Goal: Task Accomplishment & Management: Use online tool/utility

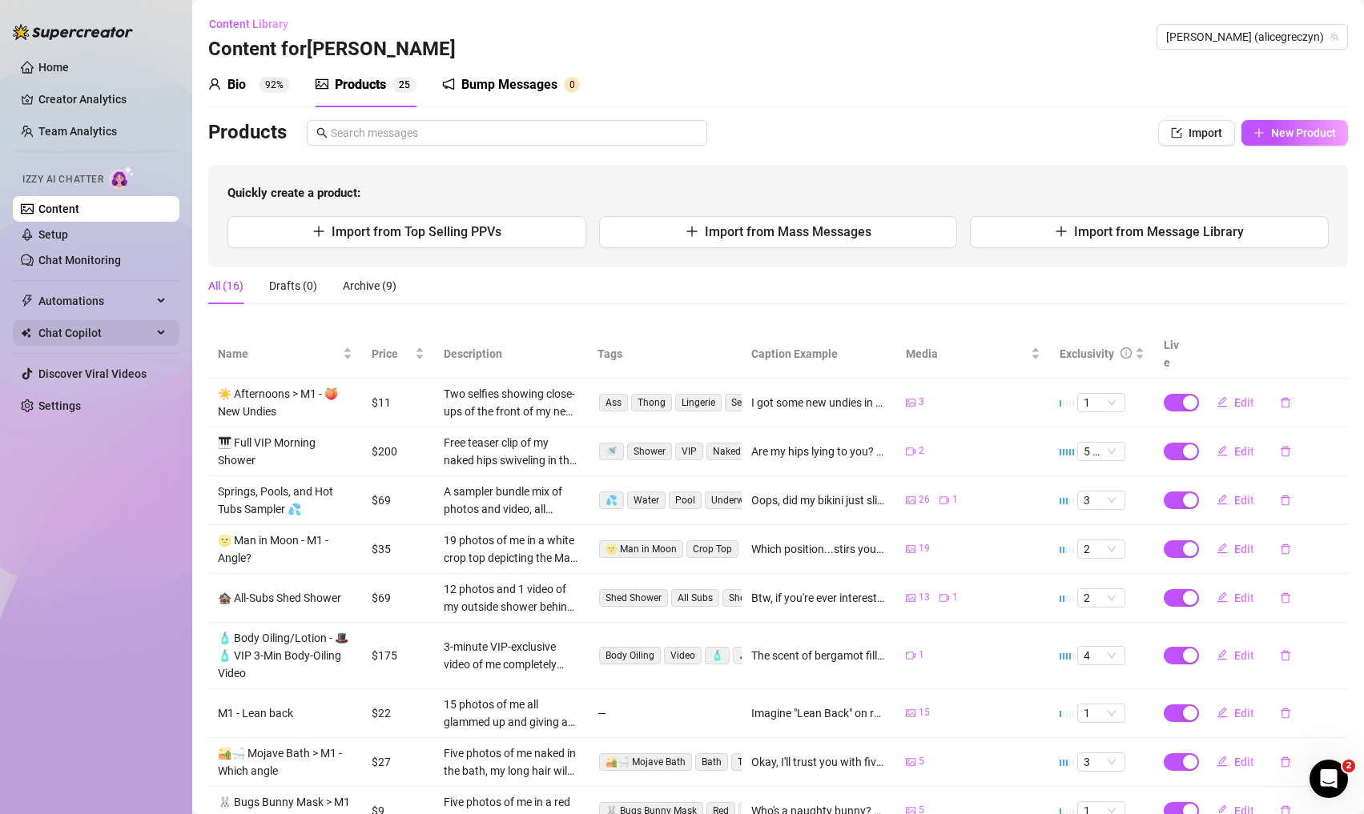
click at [86, 330] on span "Chat Copilot" at bounding box center [95, 333] width 114 height 26
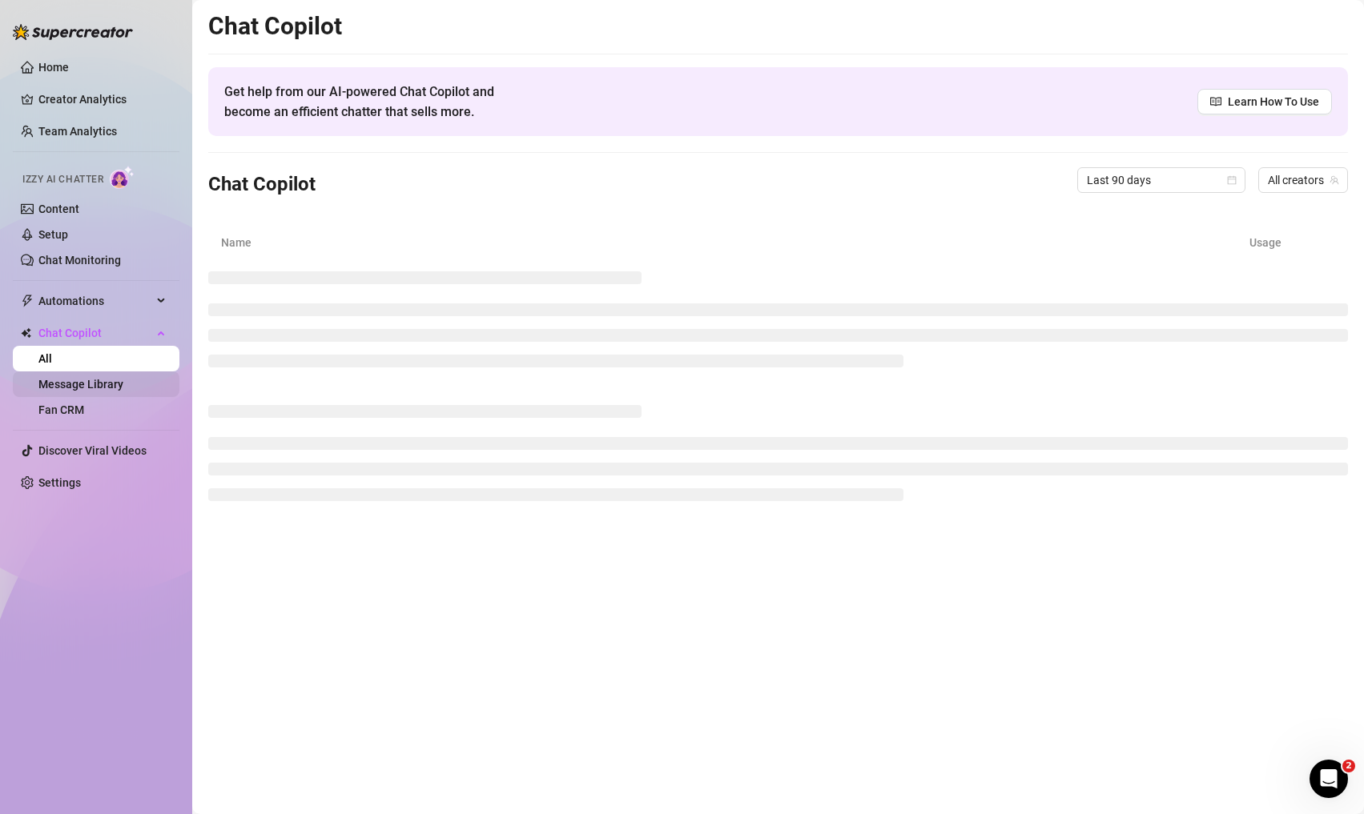
click at [116, 386] on link "Message Library" at bounding box center [80, 384] width 85 height 13
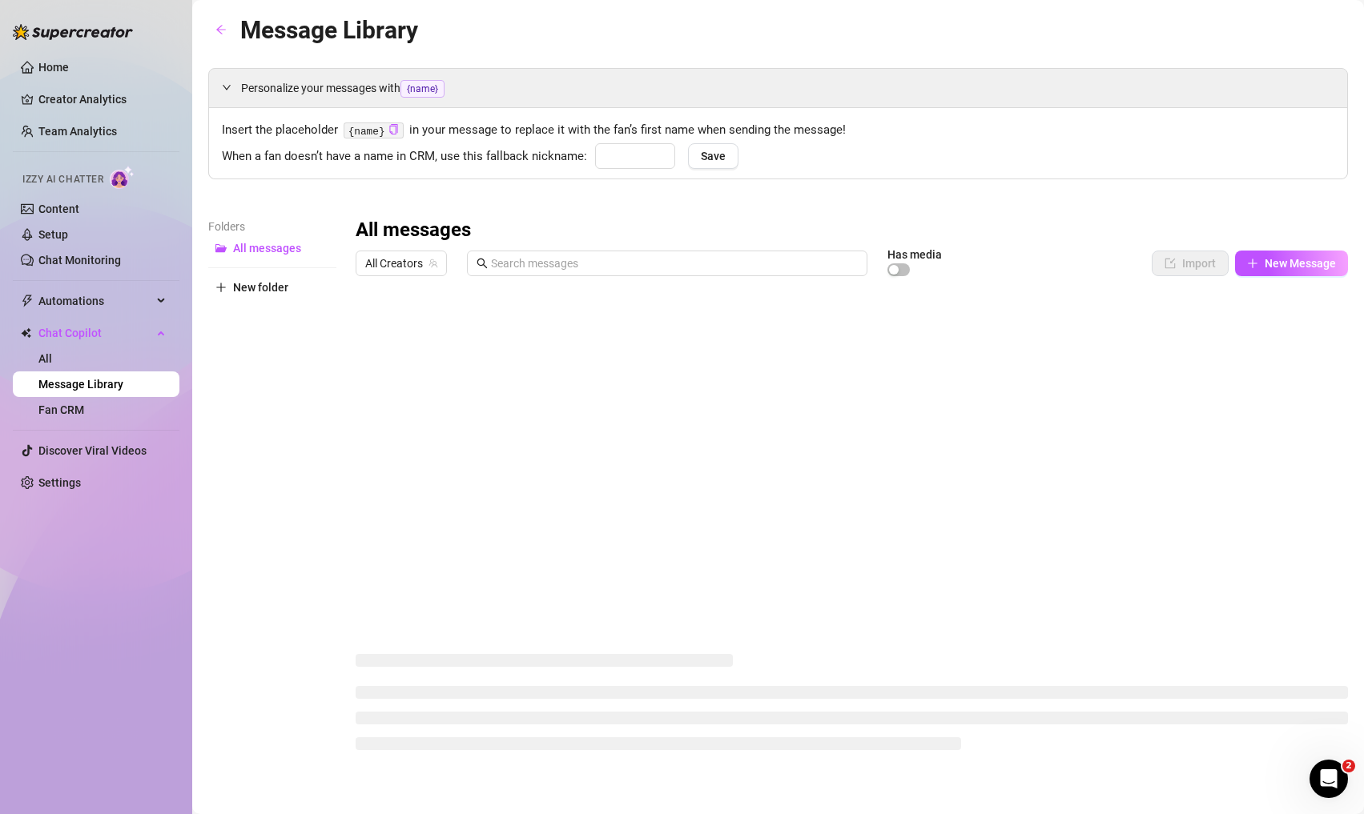
type input "hon"
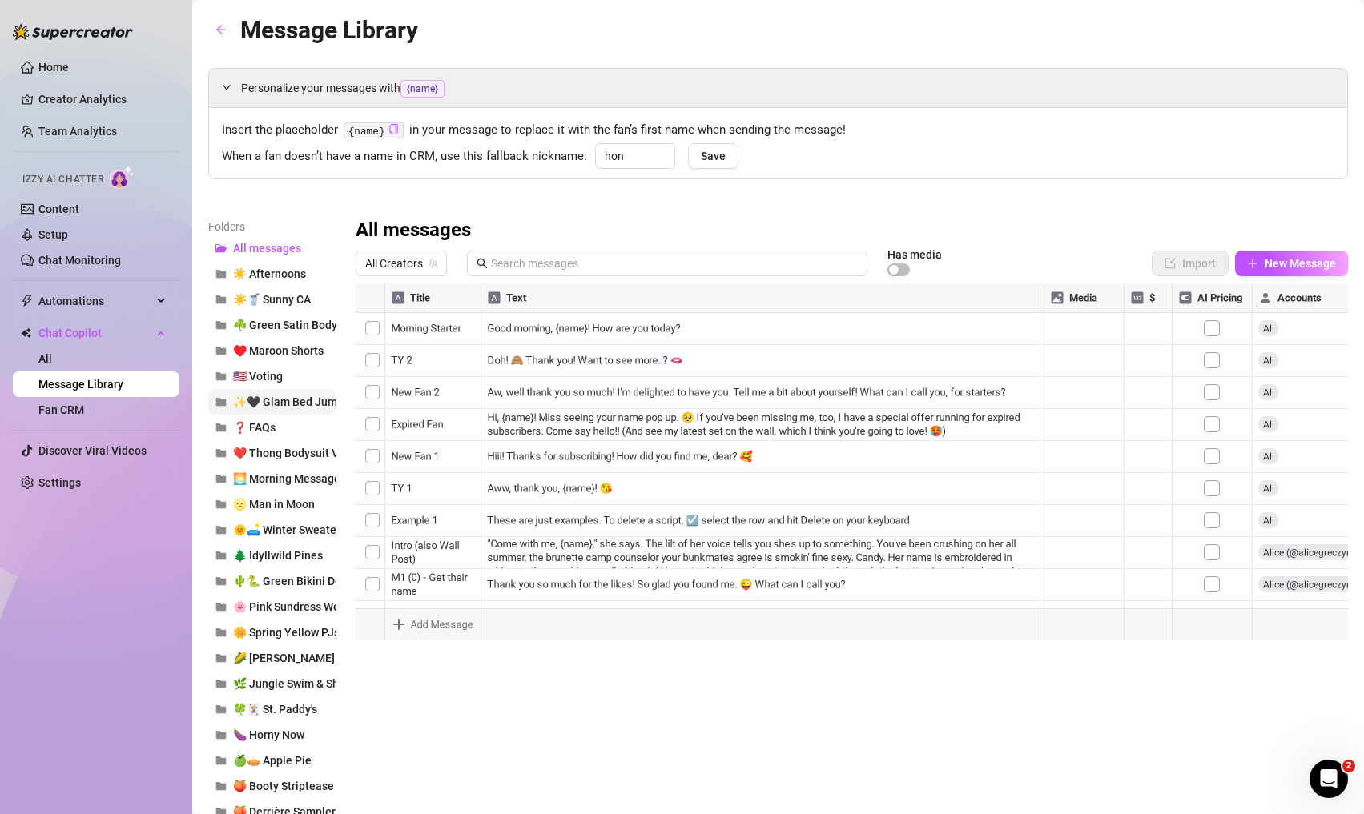
click at [265, 400] on span "✨🖤 Glam Bed Jump" at bounding box center [288, 402] width 111 height 13
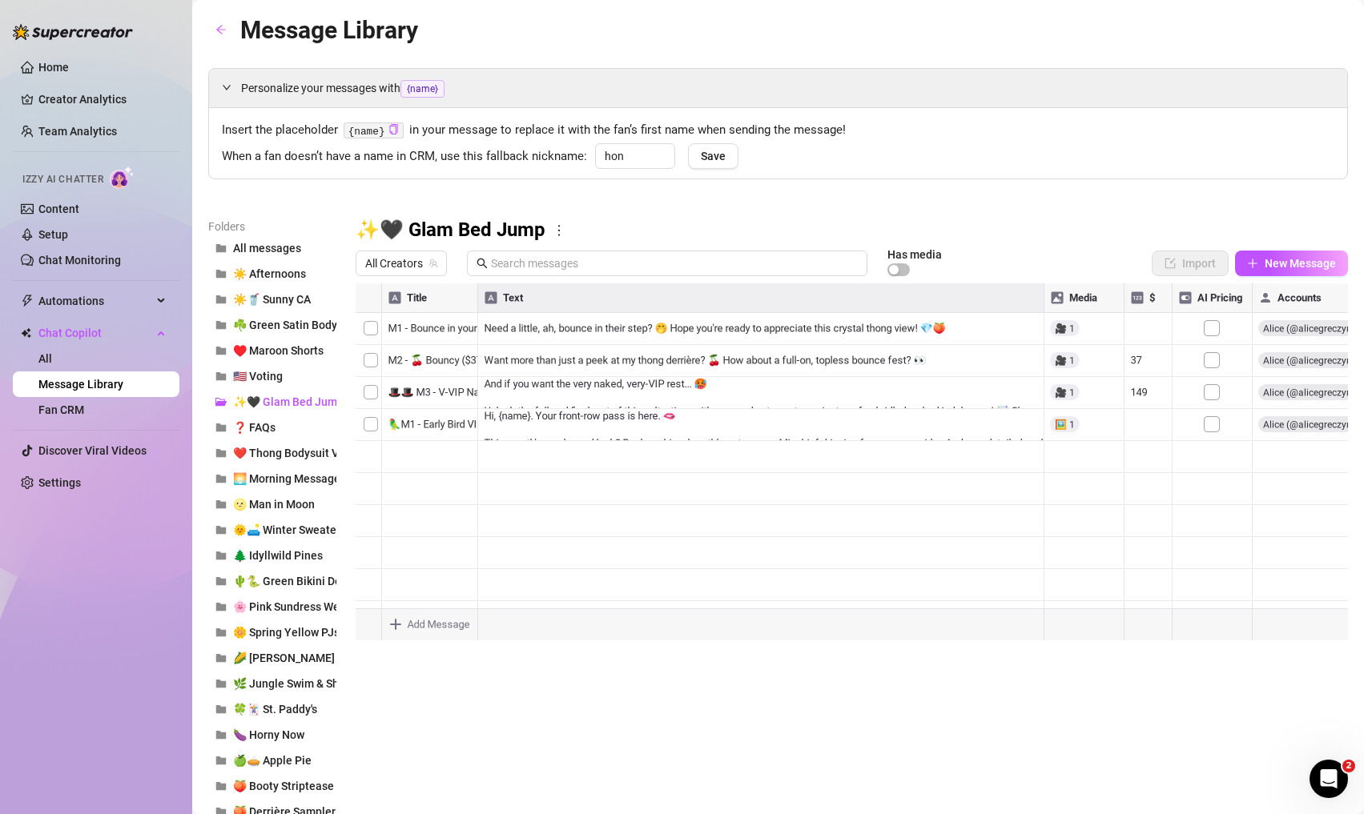
drag, startPoint x: 356, startPoint y: 370, endPoint x: 363, endPoint y: 330, distance: 40.7
click at [363, 330] on div at bounding box center [852, 462] width 992 height 357
click at [636, 327] on div at bounding box center [852, 462] width 992 height 357
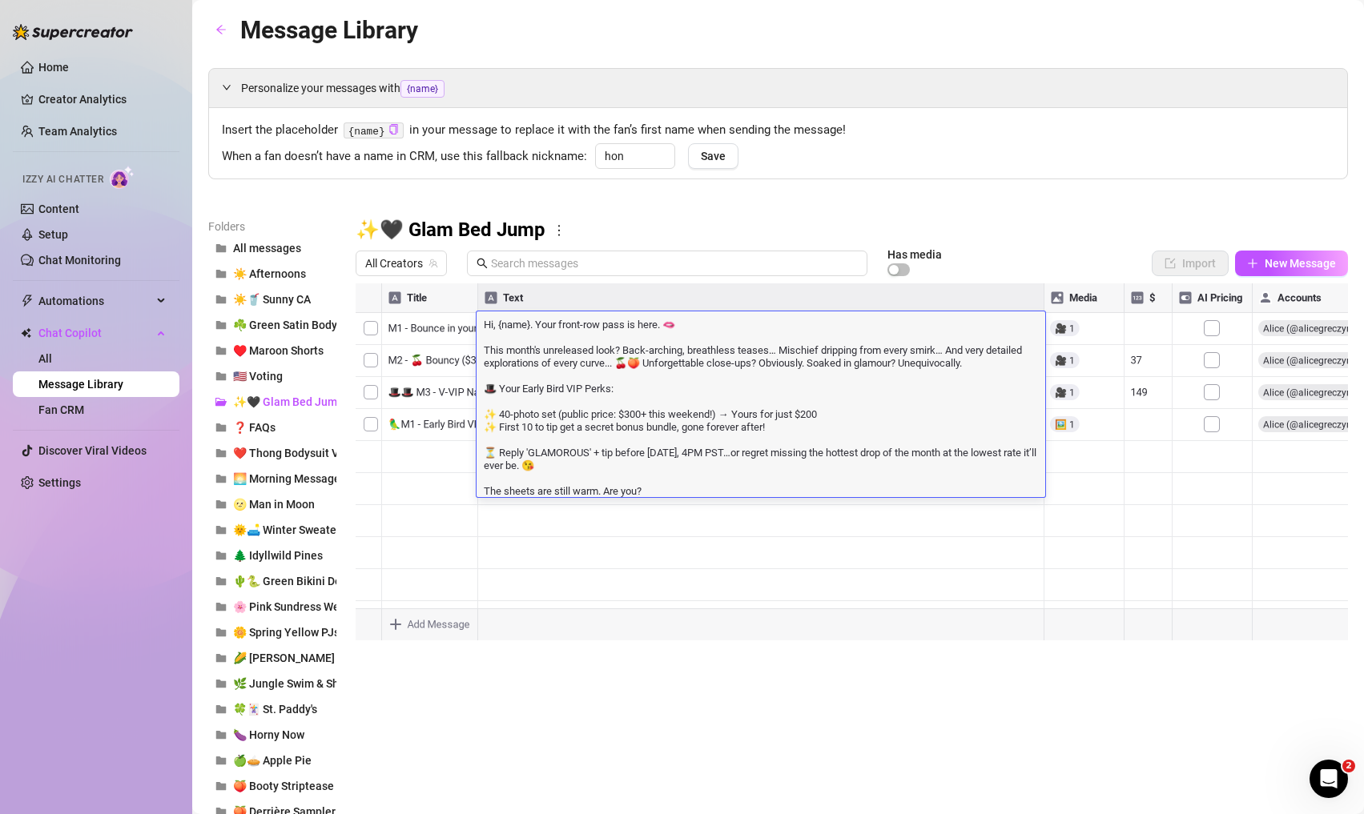
click at [636, 327] on textarea "Hi, {name}. Your front-row pass is here. 🫦 This month's unreleased look? Back-a…" at bounding box center [761, 406] width 569 height 181
click at [660, 324] on textarea "Hi, {name}. Your front-row pass is here. 🫦 This month's unreleased look? Back-a…" at bounding box center [761, 406] width 569 height 181
click at [800, 411] on textarea "Hi, {name}. Your front-row pass is here. 🫦 This month's unreleased look? Back-a…" at bounding box center [761, 406] width 569 height 181
click at [659, 324] on textarea "Hi, {name}. Your front-row pass is here. 🫦 This month's unreleased look? Back-a…" at bounding box center [761, 406] width 569 height 181
type textarea "Hi, {name}. Your front-row pass is here, with all the POVs you crave. 🫦 This mo…"
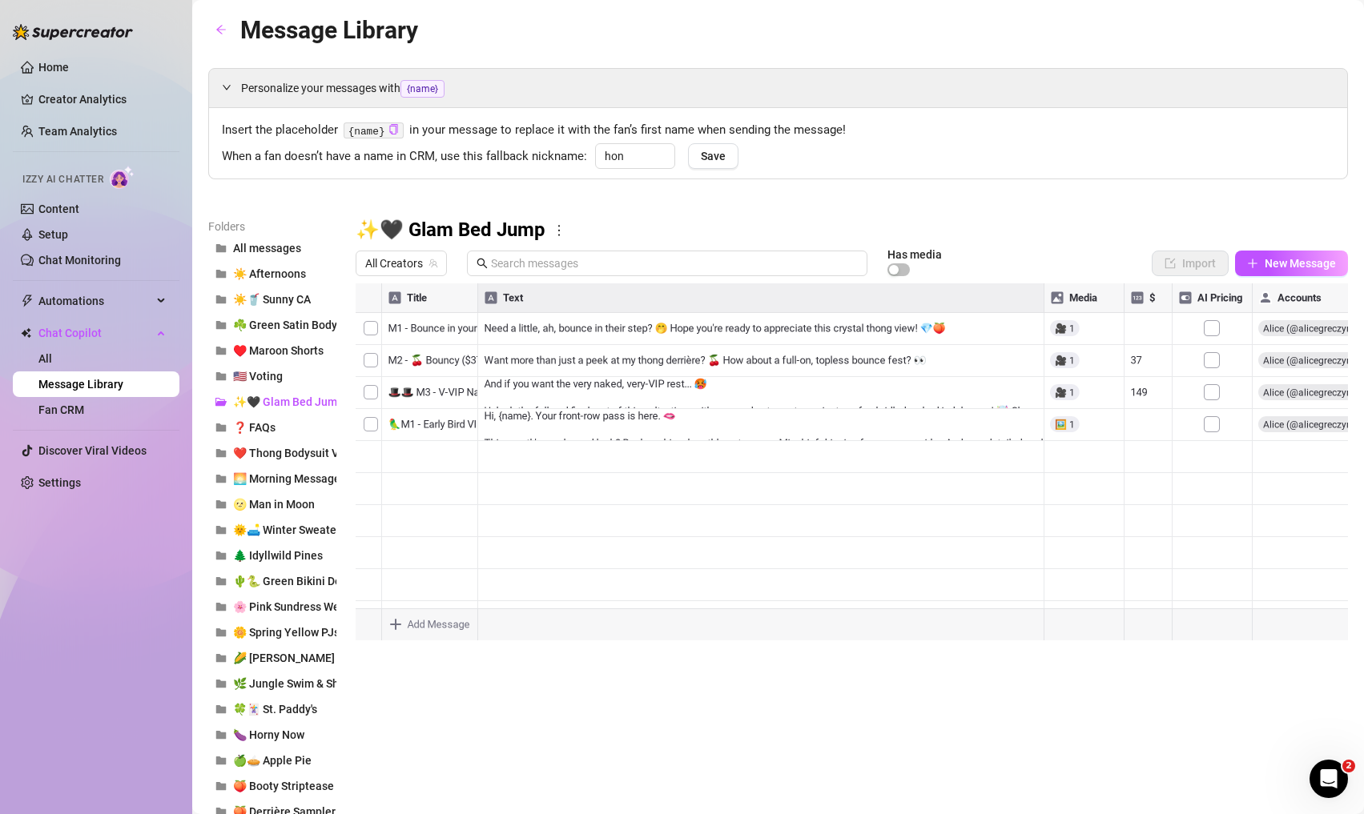
click at [599, 329] on div at bounding box center [852, 462] width 992 height 357
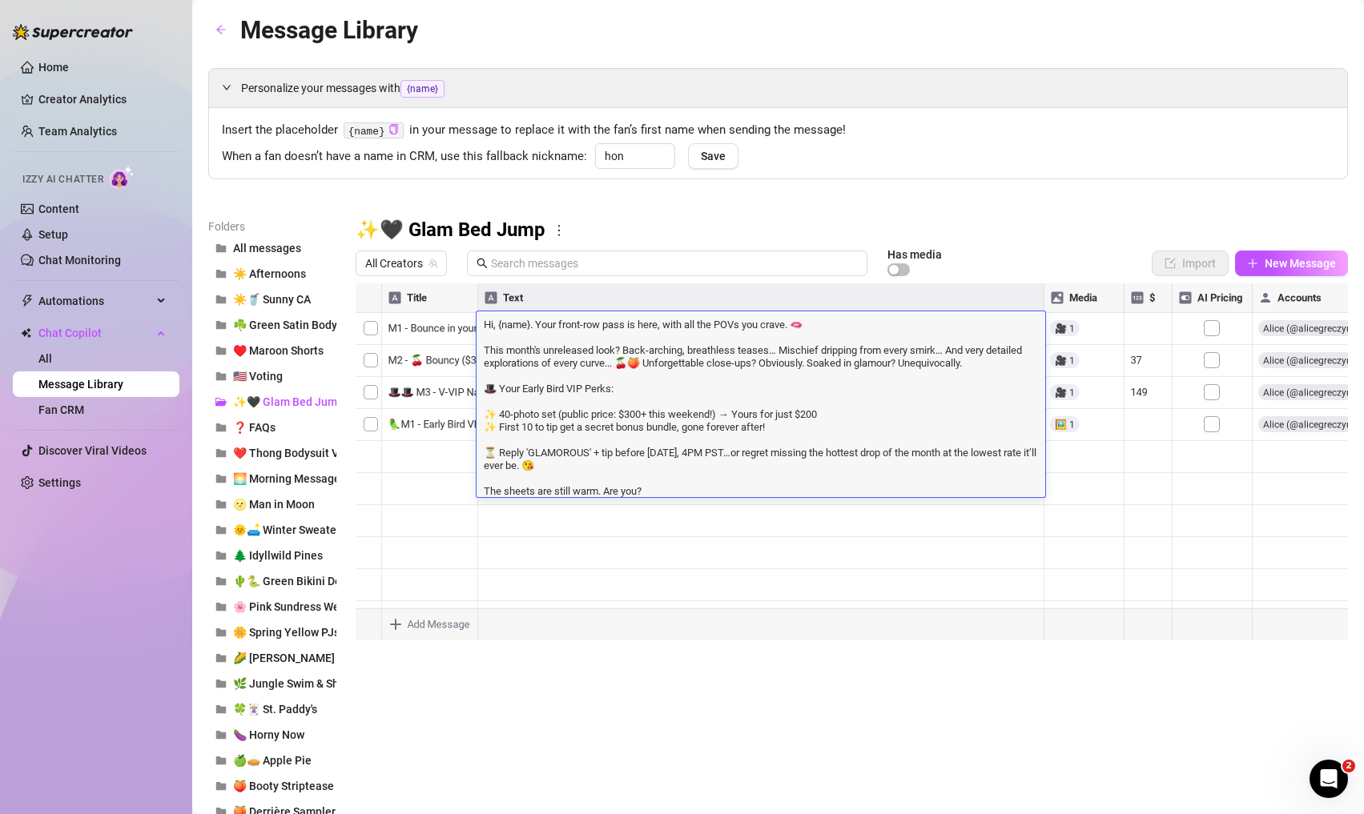
click at [626, 456] on textarea "Hi, {name}. Your front-row pass is here, with all the POVs you crave. 🫦 This mo…" at bounding box center [761, 406] width 569 height 181
click at [496, 456] on textarea "Hi, {name}. Your front-row pass is here, with all the POVs you crave. 🫦 This mo…" at bounding box center [761, 406] width 569 height 181
click at [605, 466] on textarea "Hi, {name}. Your front-row pass is here, with all the POVs you crave. 🫦 This mo…" at bounding box center [761, 406] width 569 height 181
type textarea "Hi, {name}. Your front-row pass is here, with all the POVs you crave. 🫦 This mo…"
click at [772, 460] on textarea "Hi, {name}. Your front-row pass is here, with all the POVs you crave. 🫦 This mo…" at bounding box center [761, 406] width 569 height 181
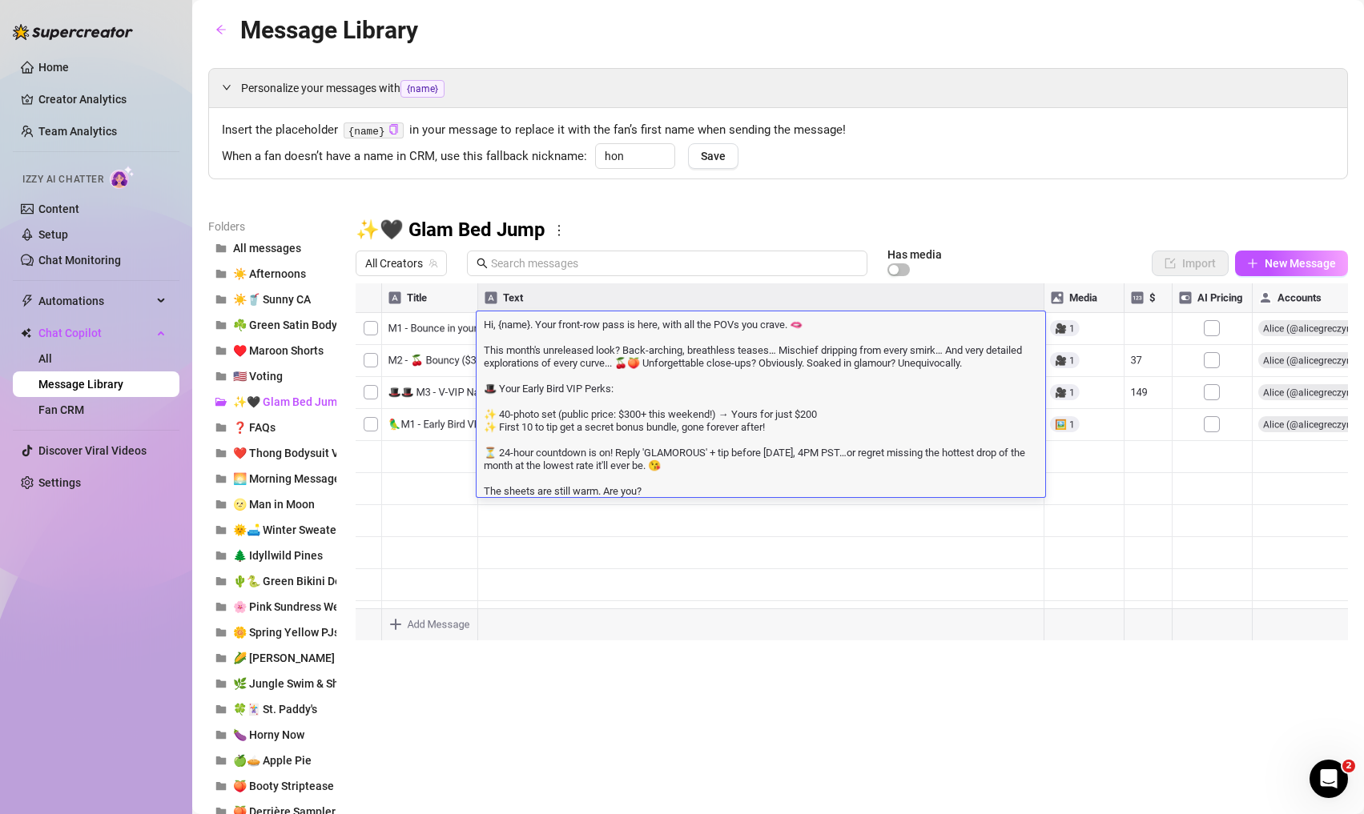
scroll to position [14, 0]
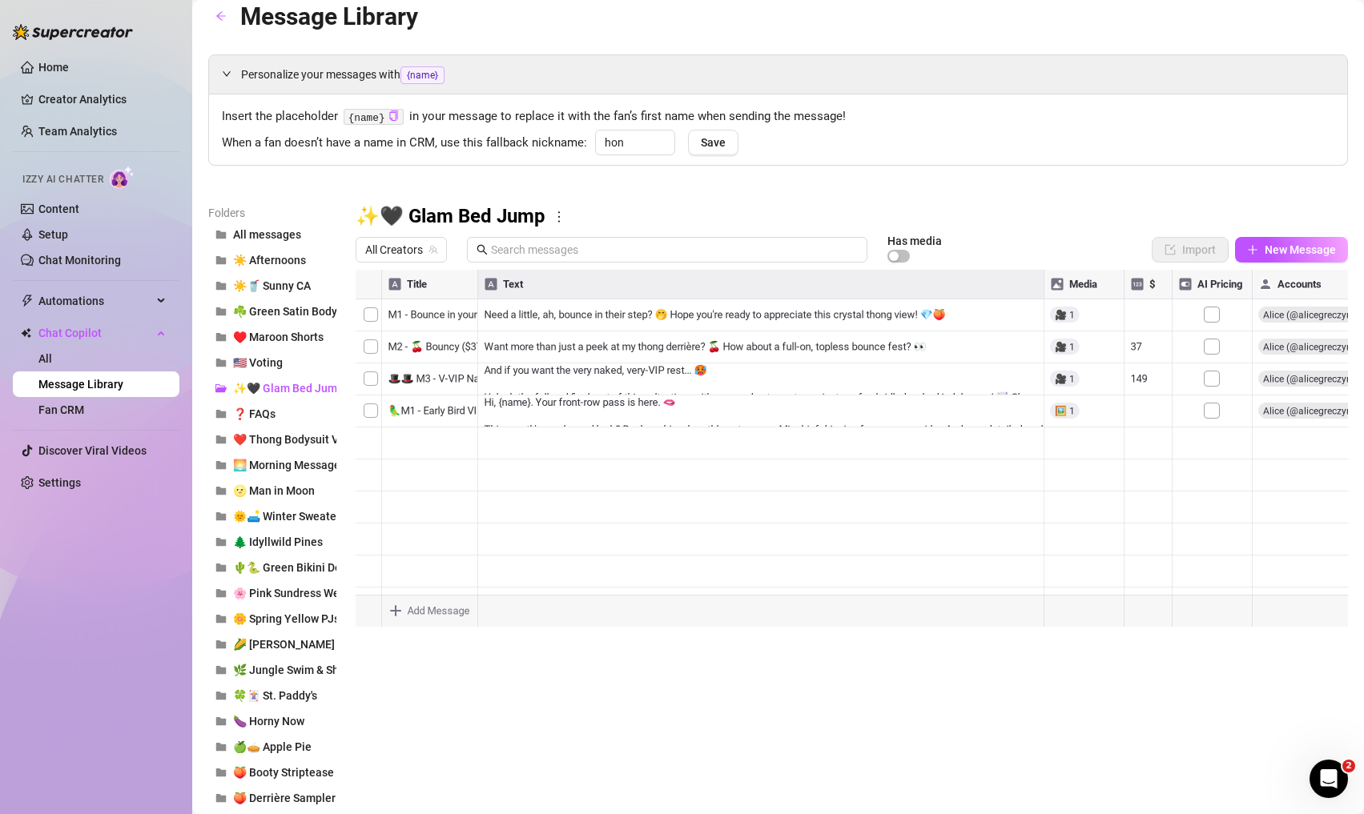
drag, startPoint x: 360, startPoint y: 443, endPoint x: 367, endPoint y: 351, distance: 92.4
click at [367, 351] on div at bounding box center [852, 448] width 992 height 357
drag, startPoint x: 361, startPoint y: 480, endPoint x: 365, endPoint y: 379, distance: 101.0
click at [365, 379] on div at bounding box center [852, 448] width 992 height 357
click at [400, 348] on div at bounding box center [852, 448] width 992 height 357
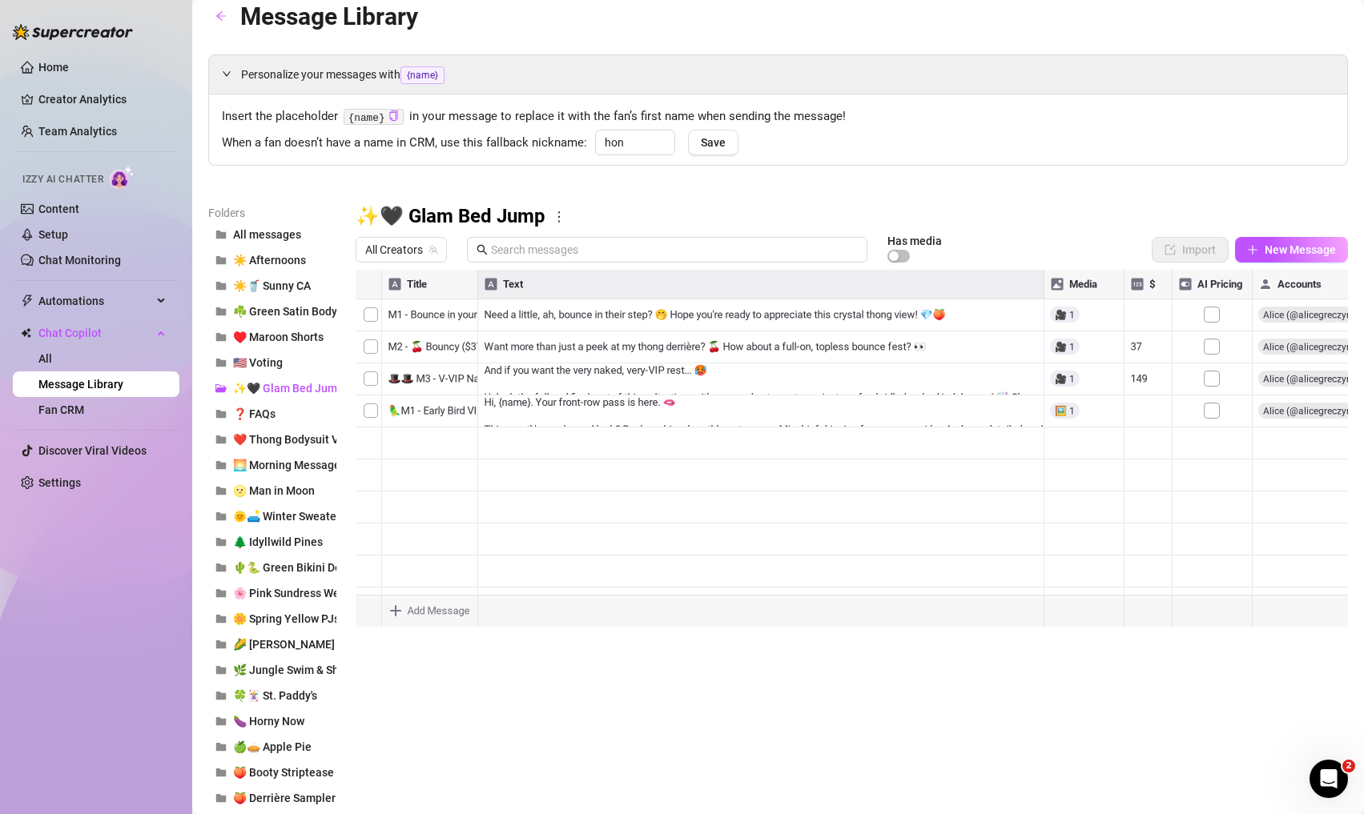
click at [400, 348] on div at bounding box center [852, 448] width 992 height 357
click at [402, 348] on textarea "🦜M2 - "The Haunting of Room 69"" at bounding box center [458, 342] width 157 height 14
click at [397, 381] on div at bounding box center [852, 448] width 992 height 357
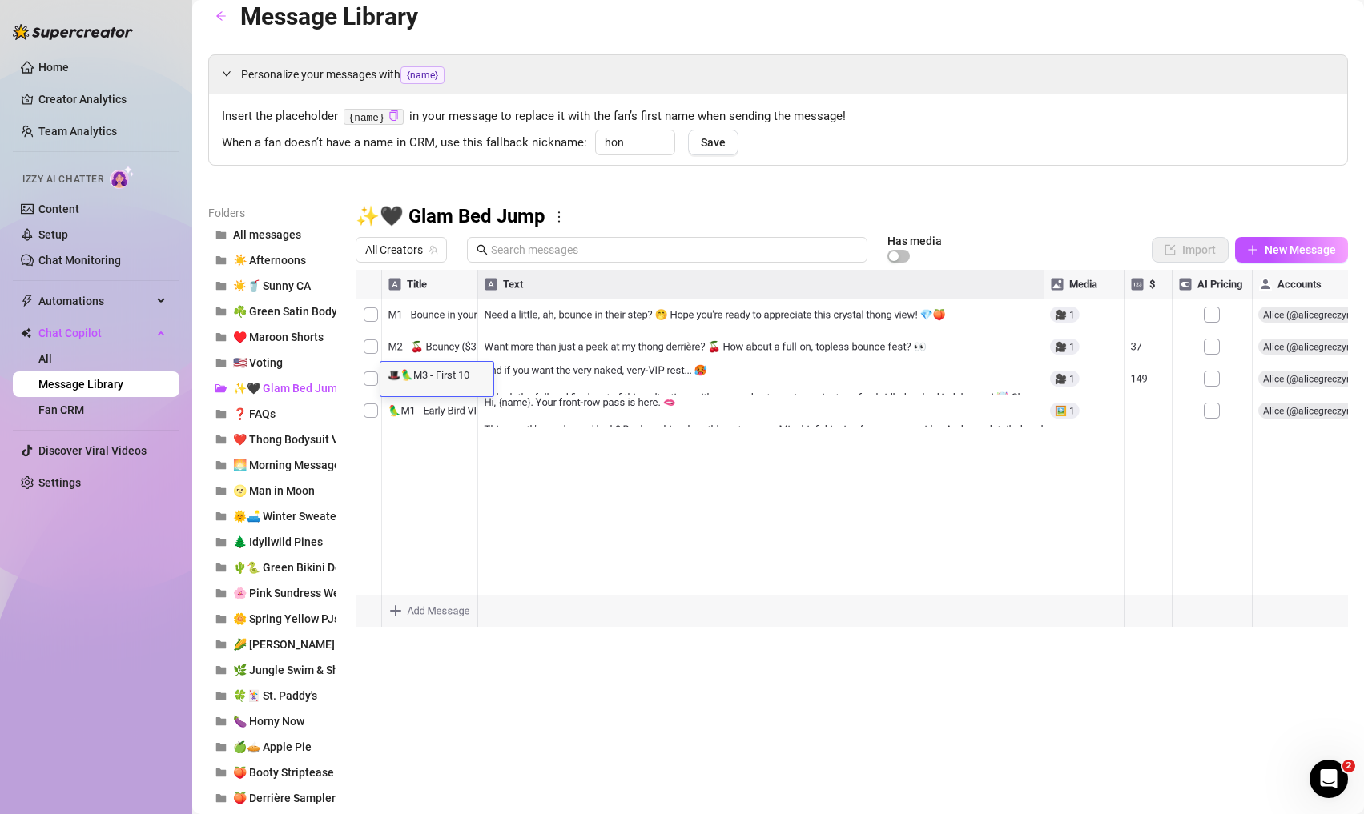
click at [393, 379] on textarea "🎩🦜M3 - First 10 Bonus" at bounding box center [436, 374] width 113 height 14
drag, startPoint x: 397, startPoint y: 378, endPoint x: 388, endPoint y: 376, distance: 9.0
click at [388, 376] on textarea "🎩🦜M3 - First 10 Bonus" at bounding box center [436, 374] width 113 height 14
click at [408, 346] on div at bounding box center [852, 448] width 992 height 357
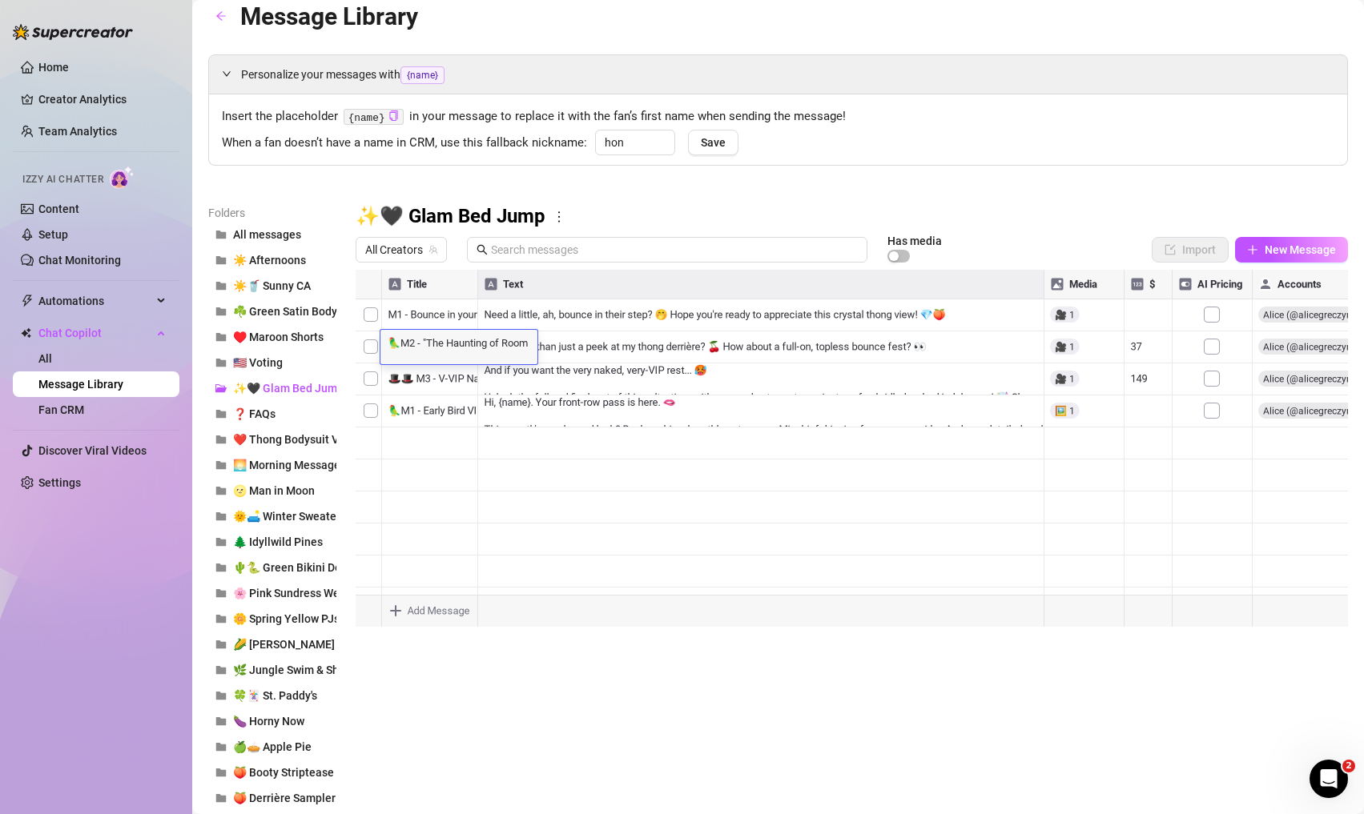
click at [408, 346] on textarea "🦜M2 - "The Haunting of Room 69"" at bounding box center [458, 342] width 157 height 14
click at [417, 345] on textarea "🦜M2 - "The Haunting of Room 69"" at bounding box center [458, 342] width 157 height 14
click at [388, 344] on textarea "🦜M2 - "The Haunting of Room 69"" at bounding box center [458, 342] width 157 height 14
type textarea "🎩🦜M2 - "The Haunting of Room 69""
click at [403, 315] on div at bounding box center [852, 448] width 992 height 357
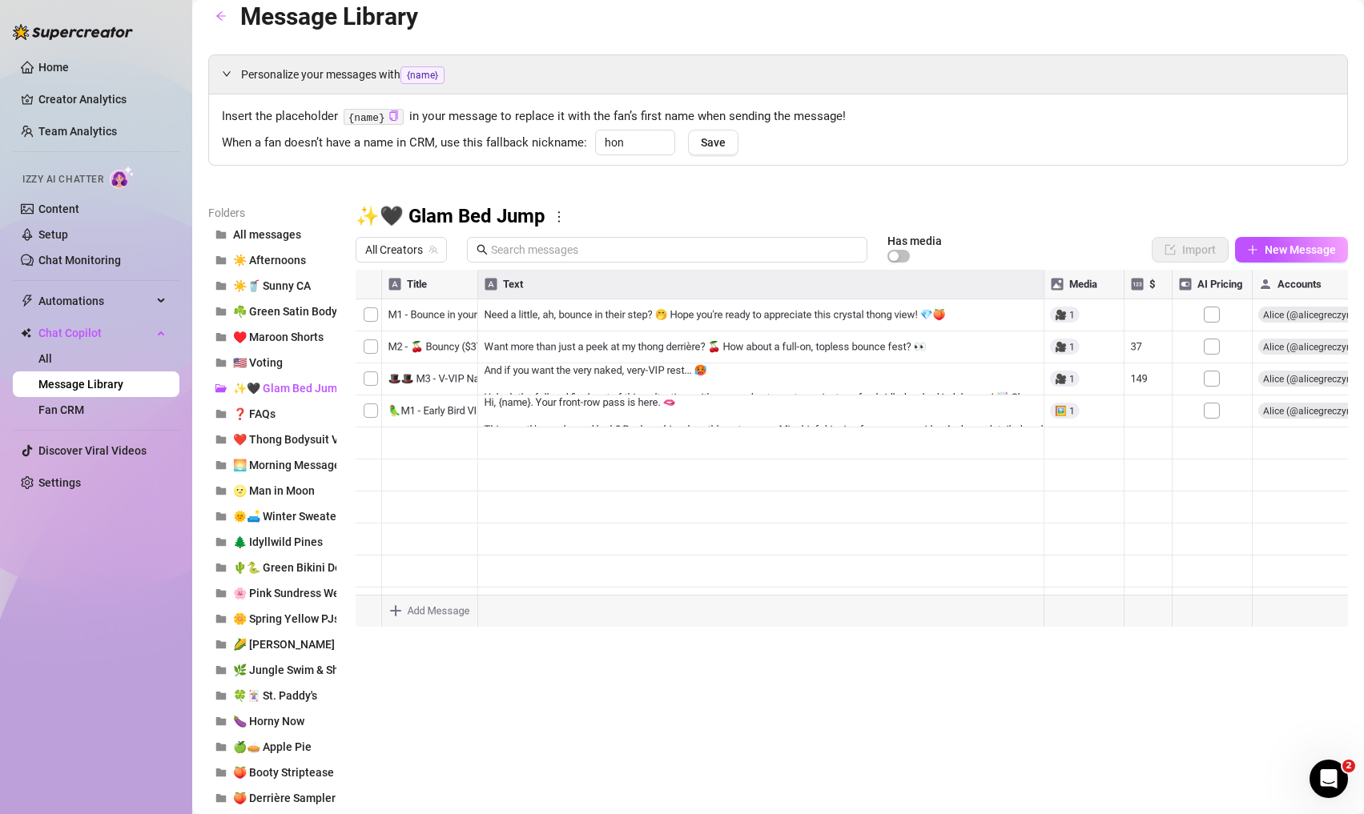
click at [403, 315] on div at bounding box center [852, 448] width 992 height 357
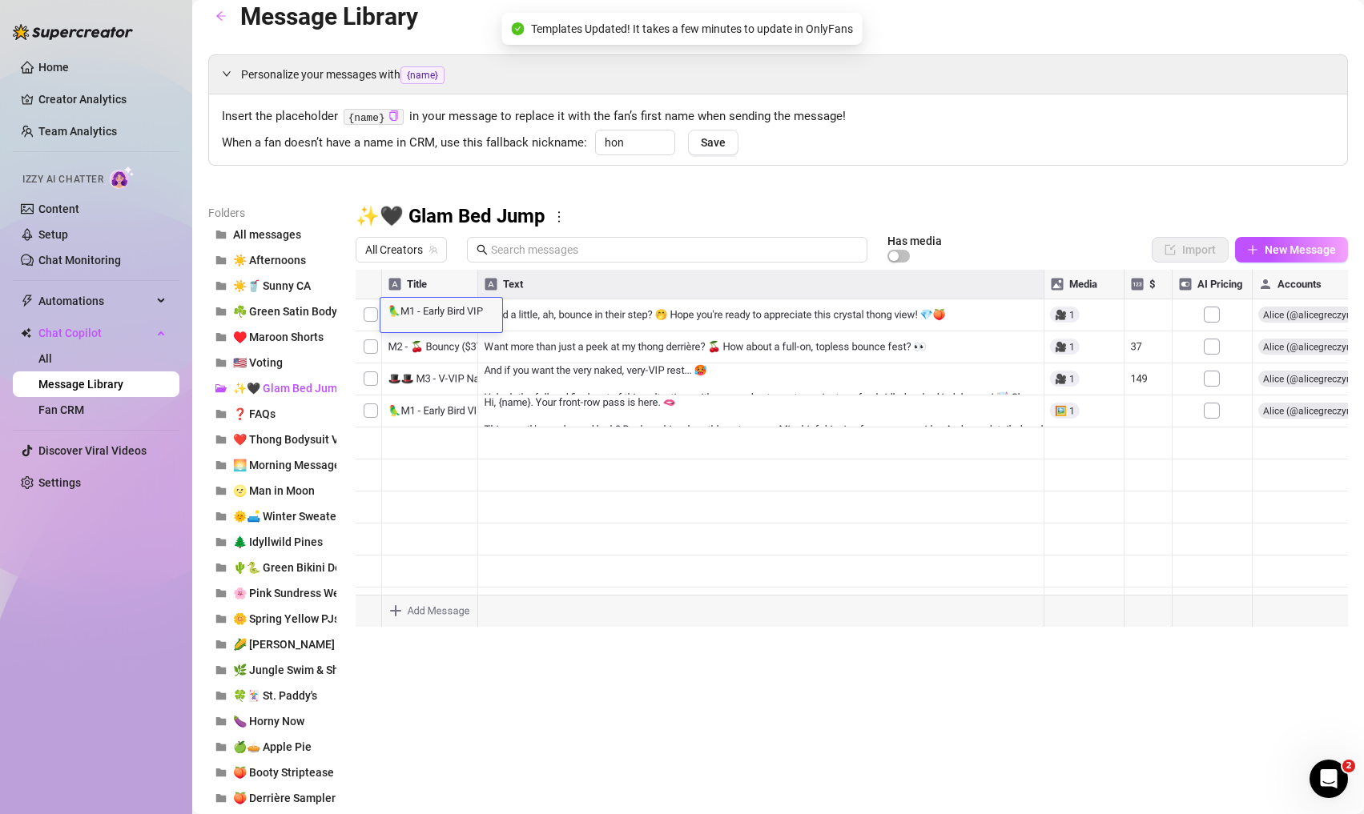
click at [403, 315] on textarea "🦜M1 - Early Bird VIP Offer" at bounding box center [441, 310] width 122 height 14
type textarea "🎩🦜M1 - Early Bird VIP Offer"
click at [648, 569] on div at bounding box center [852, 448] width 992 height 357
